Goal: Information Seeking & Learning: Learn about a topic

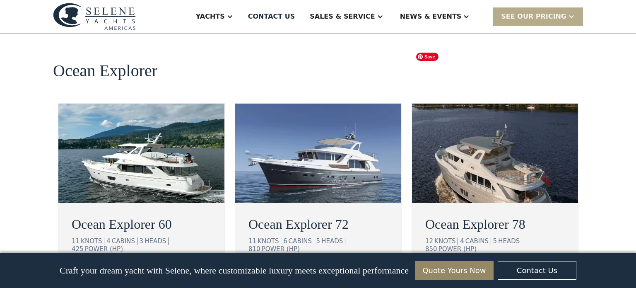
scroll to position [1494, 0]
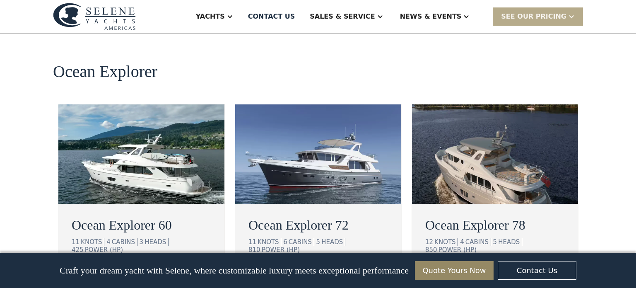
click at [294, 271] on div "view details" at bounding box center [282, 276] width 46 height 10
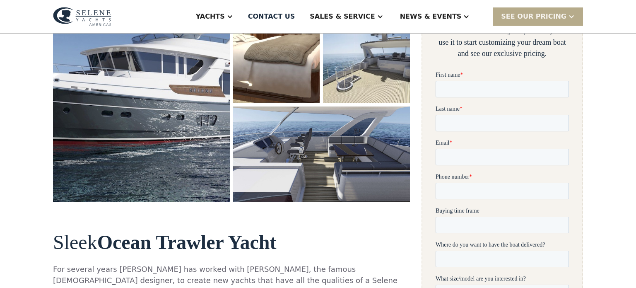
scroll to position [202, 0]
click at [310, 142] on img "open lightbox" at bounding box center [321, 154] width 177 height 95
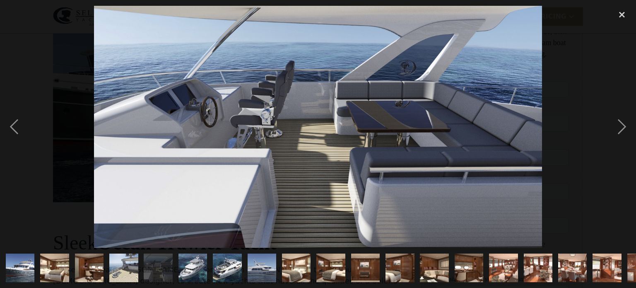
click at [22, 262] on img "show item 1 of 21" at bounding box center [19, 268] width 53 height 29
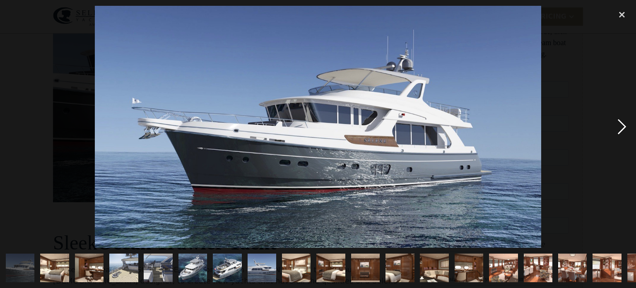
click at [623, 127] on div "next image" at bounding box center [622, 127] width 28 height 242
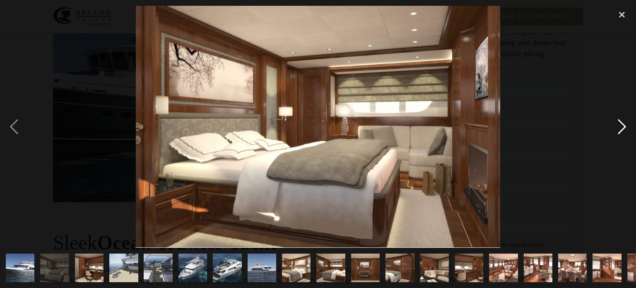
click at [623, 127] on div "next image" at bounding box center [622, 127] width 28 height 242
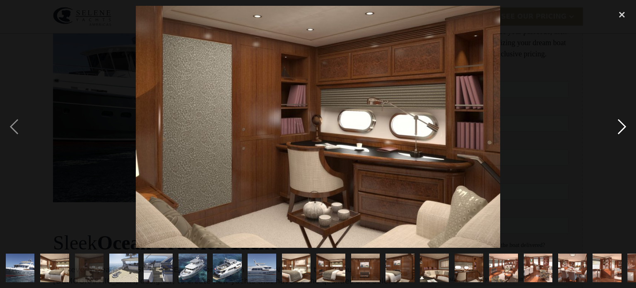
click at [623, 127] on div "next image" at bounding box center [622, 127] width 28 height 242
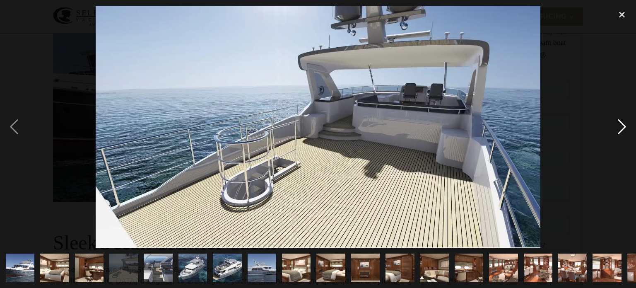
click at [623, 127] on div "next image" at bounding box center [622, 127] width 28 height 242
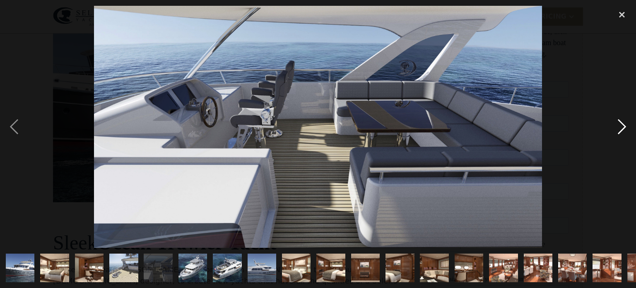
click at [623, 127] on div "next image" at bounding box center [622, 127] width 28 height 242
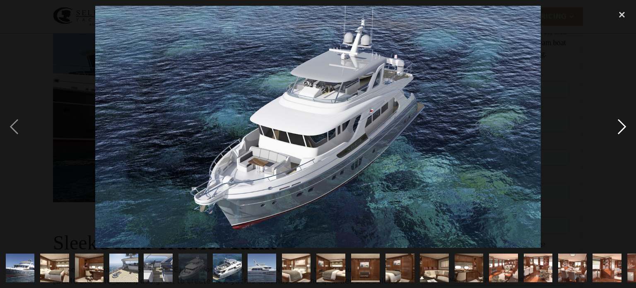
click at [623, 127] on div "next image" at bounding box center [622, 127] width 28 height 242
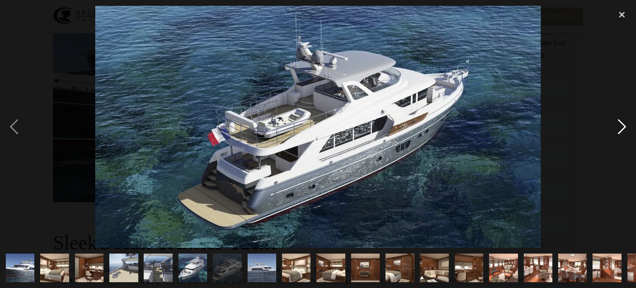
click at [623, 127] on div "next image" at bounding box center [622, 127] width 28 height 242
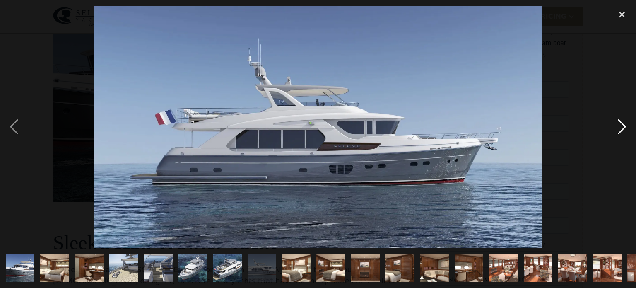
click at [623, 127] on div "next image" at bounding box center [622, 127] width 28 height 242
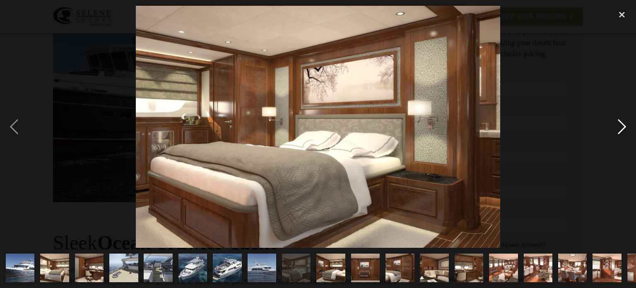
click at [623, 127] on div "next image" at bounding box center [622, 127] width 28 height 242
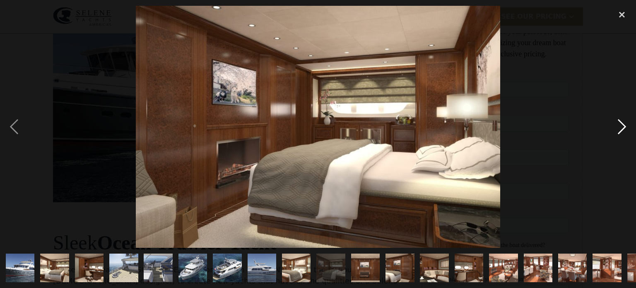
click at [623, 127] on div "next image" at bounding box center [622, 127] width 28 height 242
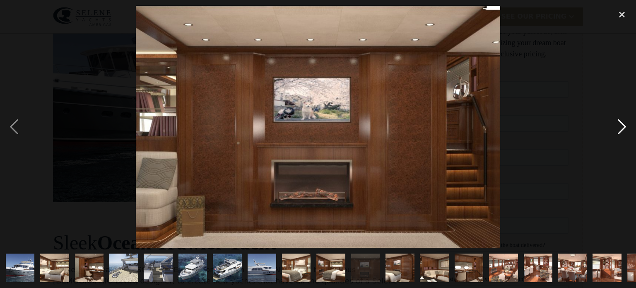
click at [623, 127] on div "next image" at bounding box center [622, 127] width 28 height 242
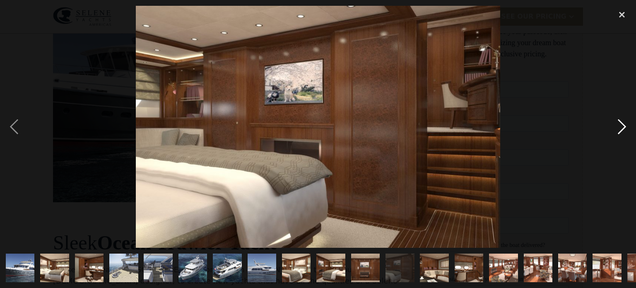
click at [623, 127] on div "next image" at bounding box center [622, 127] width 28 height 242
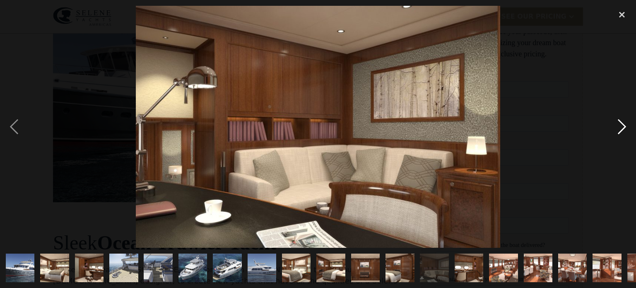
click at [623, 127] on div "next image" at bounding box center [622, 127] width 28 height 242
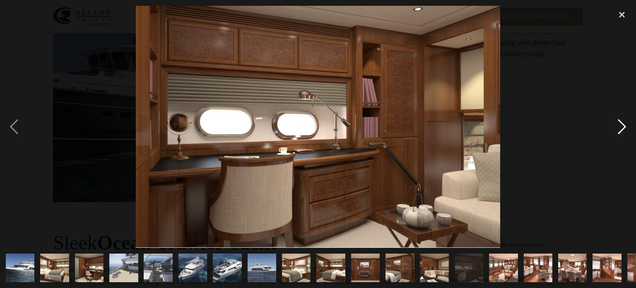
click at [623, 127] on div "next image" at bounding box center [622, 127] width 28 height 242
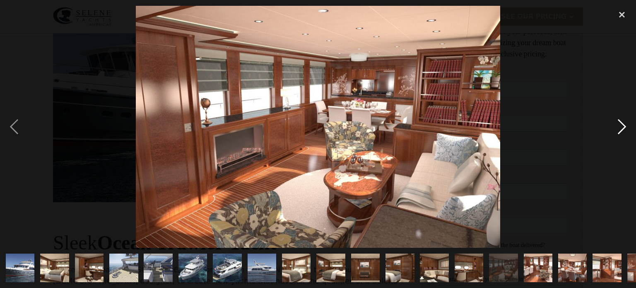
click at [623, 127] on div "next image" at bounding box center [622, 127] width 28 height 242
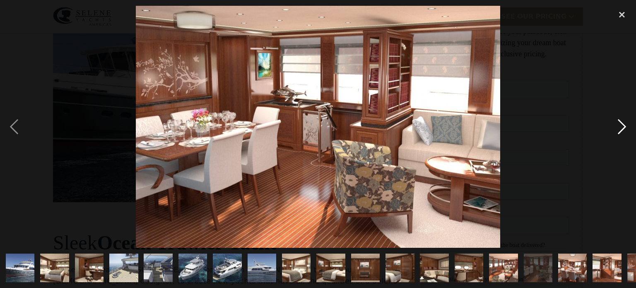
click at [623, 127] on div "next image" at bounding box center [622, 127] width 28 height 242
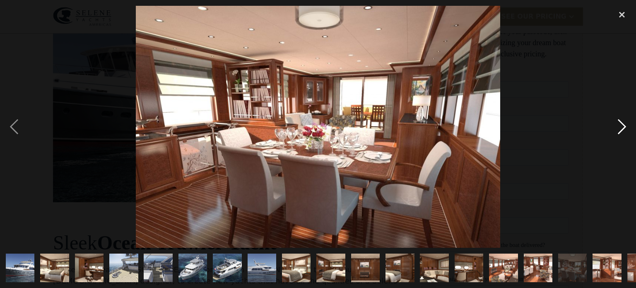
click at [623, 127] on div "next image" at bounding box center [622, 127] width 28 height 242
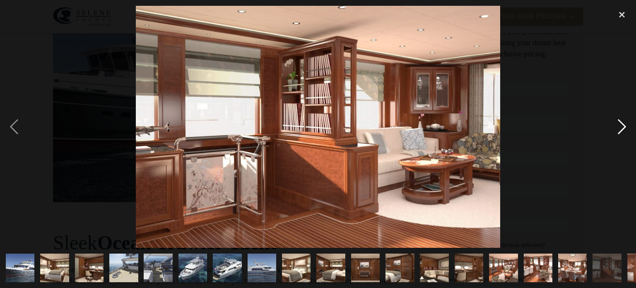
click at [623, 127] on div "next image" at bounding box center [622, 127] width 28 height 242
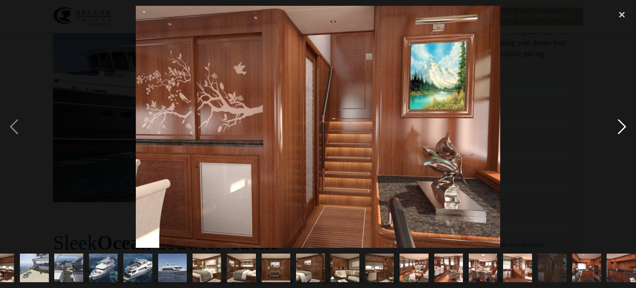
scroll to position [0, 95]
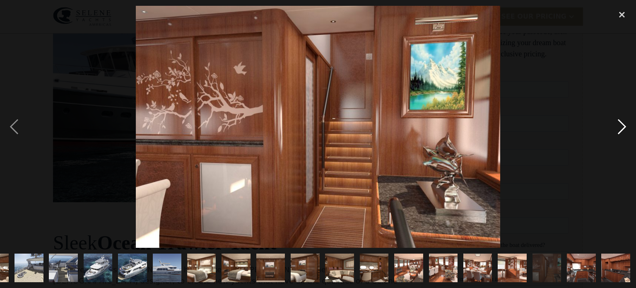
click at [623, 127] on div "next image" at bounding box center [622, 127] width 28 height 242
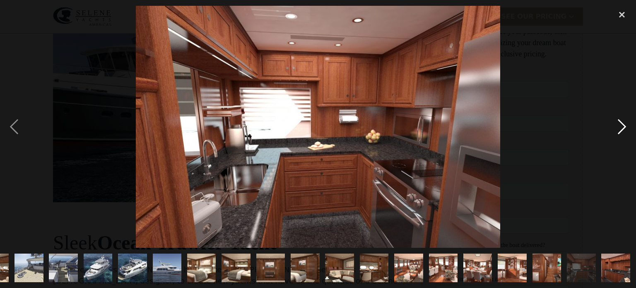
click at [623, 127] on div "next image" at bounding box center [622, 127] width 28 height 242
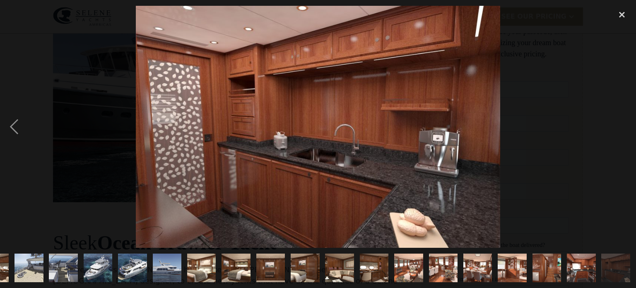
click at [623, 127] on div "next image" at bounding box center [622, 127] width 28 height 242
click at [623, 15] on div "close lightbox" at bounding box center [622, 15] width 28 height 18
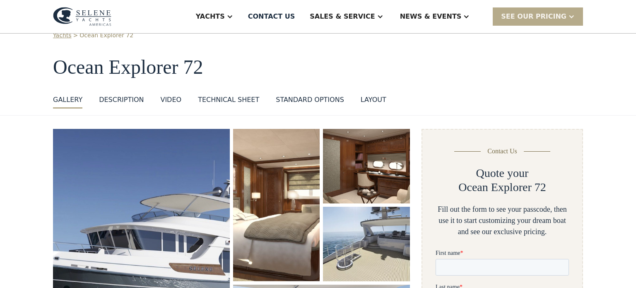
scroll to position [0, 0]
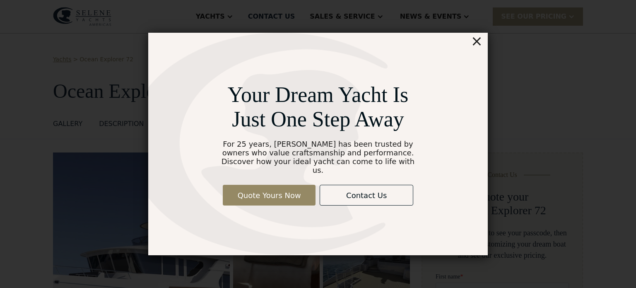
click at [479, 46] on div "×" at bounding box center [477, 41] width 12 height 17
